Goal: Task Accomplishment & Management: Manage account settings

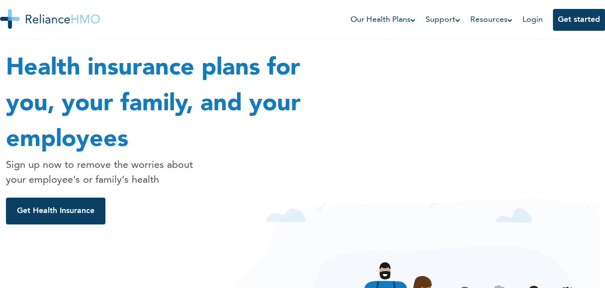
scroll to position [93, 0]
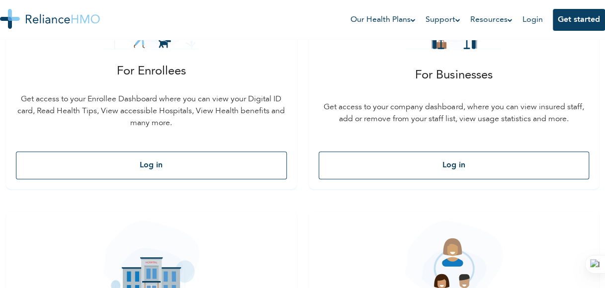
scroll to position [243, 0]
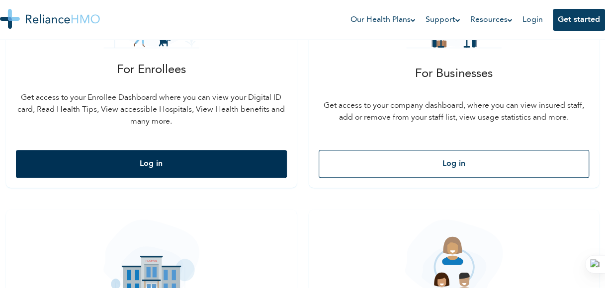
click at [165, 163] on button "Log in" at bounding box center [151, 164] width 271 height 28
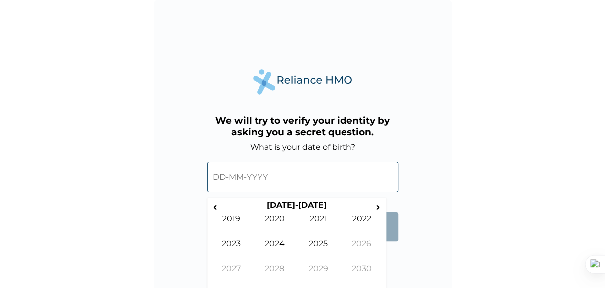
click at [242, 179] on input "text" at bounding box center [302, 177] width 191 height 30
click at [218, 169] on input "text" at bounding box center [302, 177] width 191 height 30
click at [218, 179] on input "text" at bounding box center [302, 177] width 191 height 30
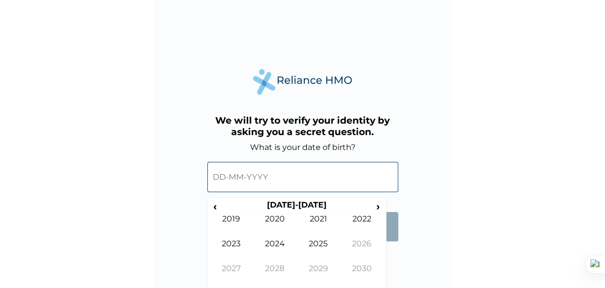
click at [218, 179] on input "text" at bounding box center [302, 177] width 191 height 30
click at [217, 206] on span "‹" at bounding box center [215, 206] width 10 height 12
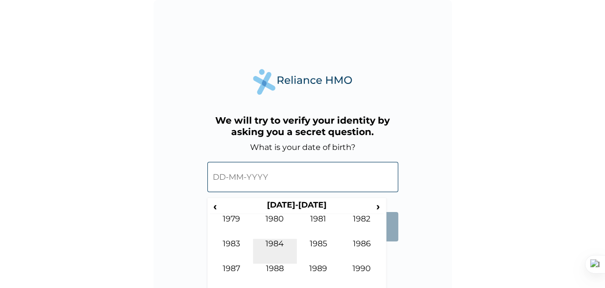
click at [262, 245] on td "1984" at bounding box center [275, 251] width 44 height 25
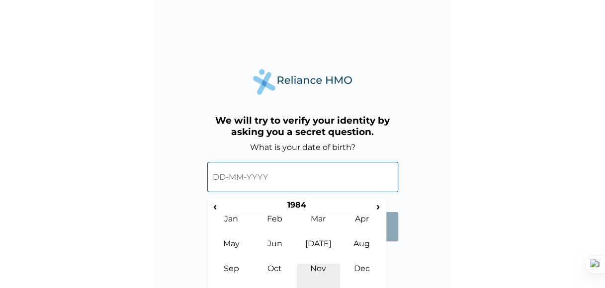
click at [330, 271] on td "Nov" at bounding box center [319, 276] width 44 height 25
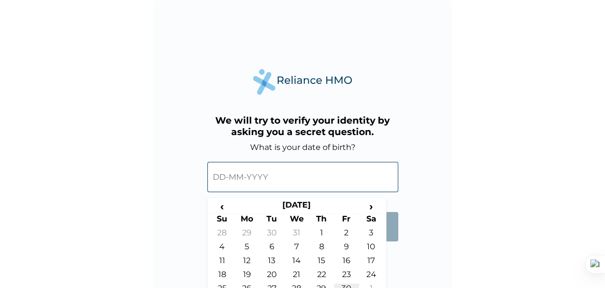
click at [345, 284] on td "30" at bounding box center [346, 291] width 25 height 14
type input "[DATE]"
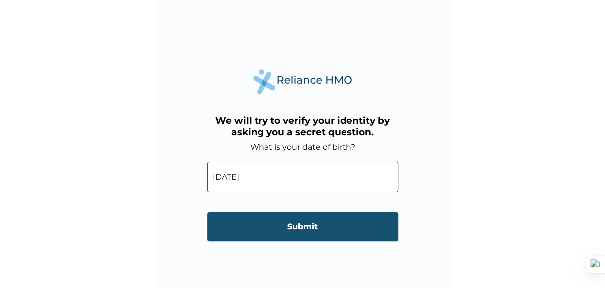
click at [311, 232] on input "Submit" at bounding box center [302, 226] width 191 height 29
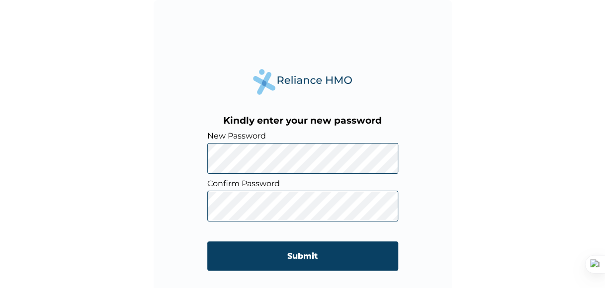
click input "Submit" at bounding box center [302, 256] width 191 height 29
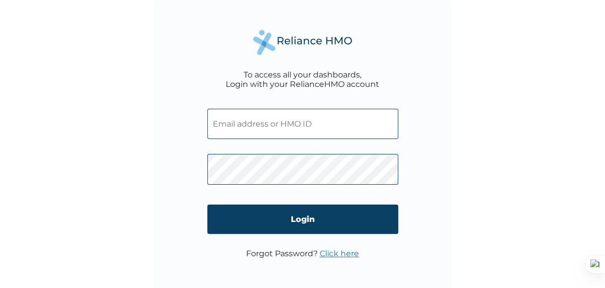
click at [357, 119] on input "text" at bounding box center [302, 124] width 191 height 30
click at [447, 205] on div "To access all your dashboards, Login with your RelianceHMO account Login Forgot…" at bounding box center [303, 149] width 298 height 298
